Goal: Information Seeking & Learning: Understand process/instructions

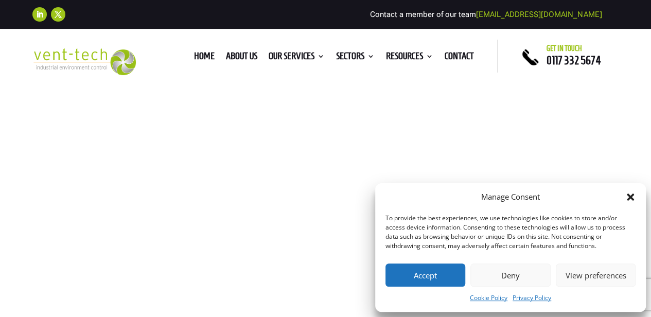
click at [631, 199] on icon "Close dialog" at bounding box center [630, 196] width 7 height 7
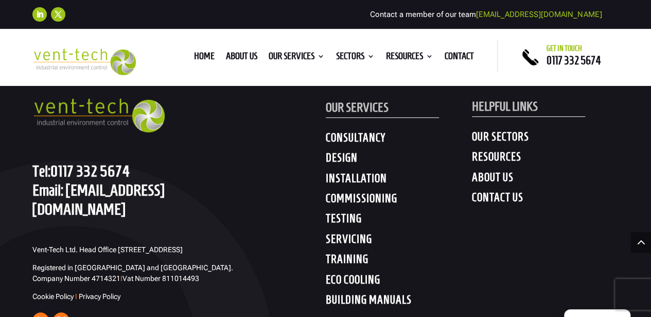
scroll to position [4208, 0]
click at [349, 239] on h4 "SERVICING" at bounding box center [399, 242] width 147 height 19
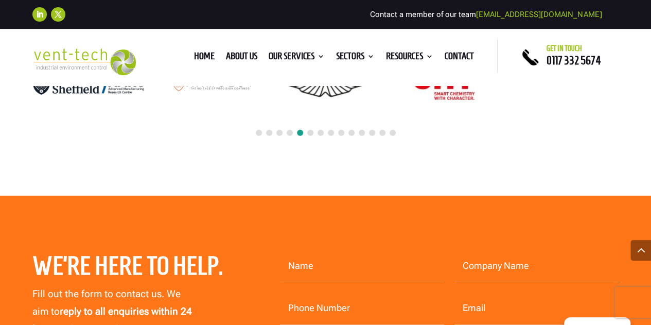
scroll to position [5232, 0]
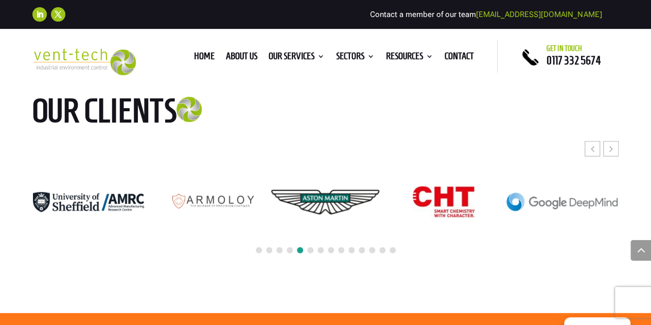
click at [309, 247] on span at bounding box center [310, 250] width 6 height 6
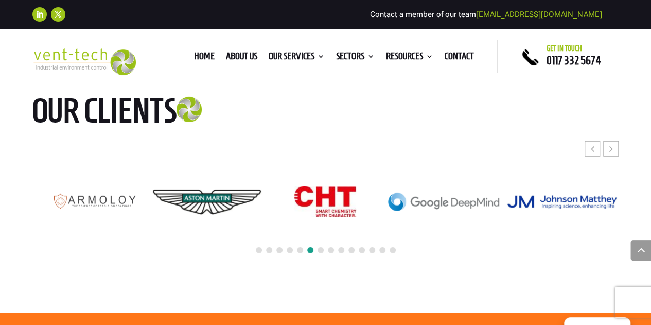
click at [322, 249] on span at bounding box center [320, 250] width 6 height 6
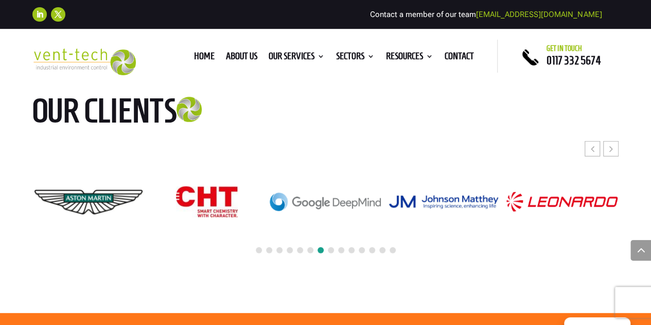
click at [355, 249] on div at bounding box center [325, 250] width 586 height 23
click at [350, 247] on span at bounding box center [351, 250] width 6 height 6
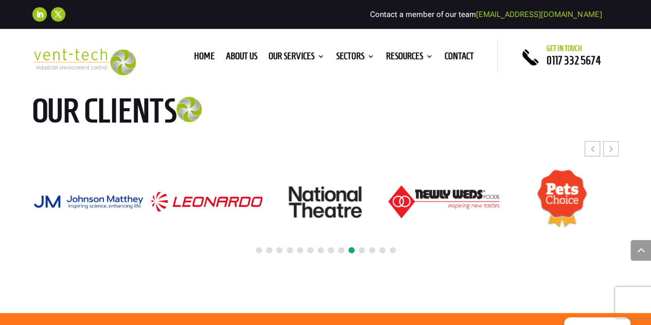
click at [381, 247] on span at bounding box center [382, 250] width 6 height 6
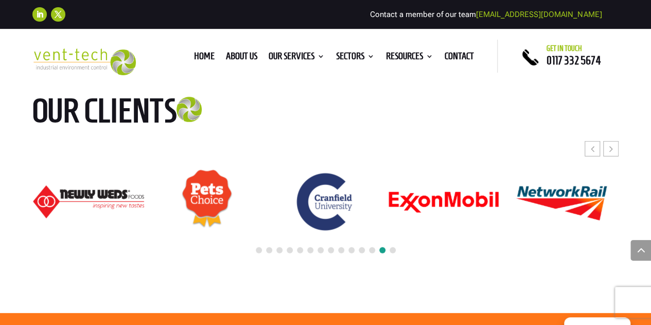
click at [271, 247] on span at bounding box center [269, 250] width 6 height 6
